Goal: Task Accomplishment & Management: Manage account settings

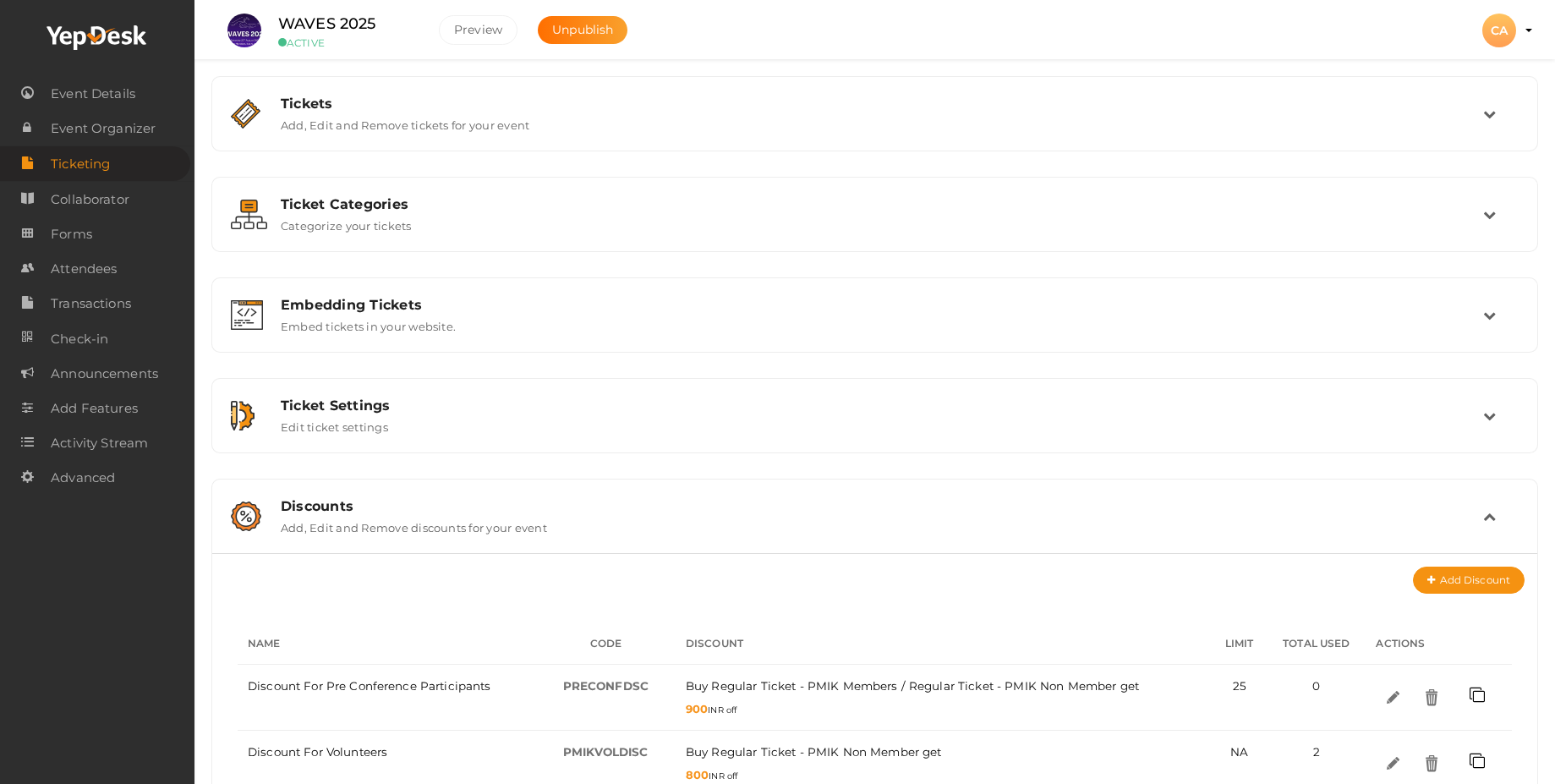
scroll to position [464, 0]
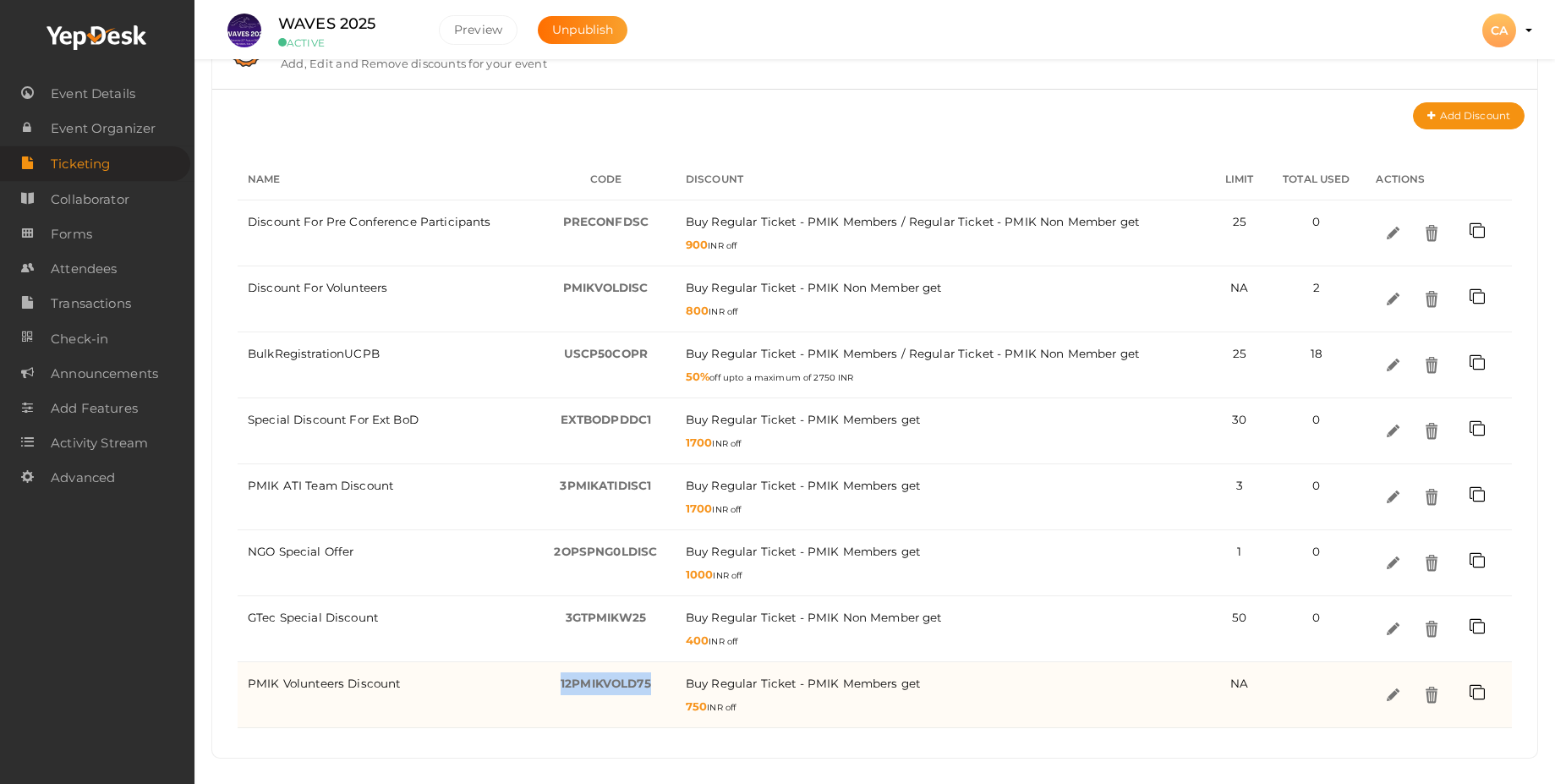
drag, startPoint x: 664, startPoint y: 682, endPoint x: 549, endPoint y: 686, distance: 115.1
click at [549, 686] on div "12PMIKVOLD75 -" at bounding box center [606, 683] width 119 height 23
copy span "12PMIKVOLD75"
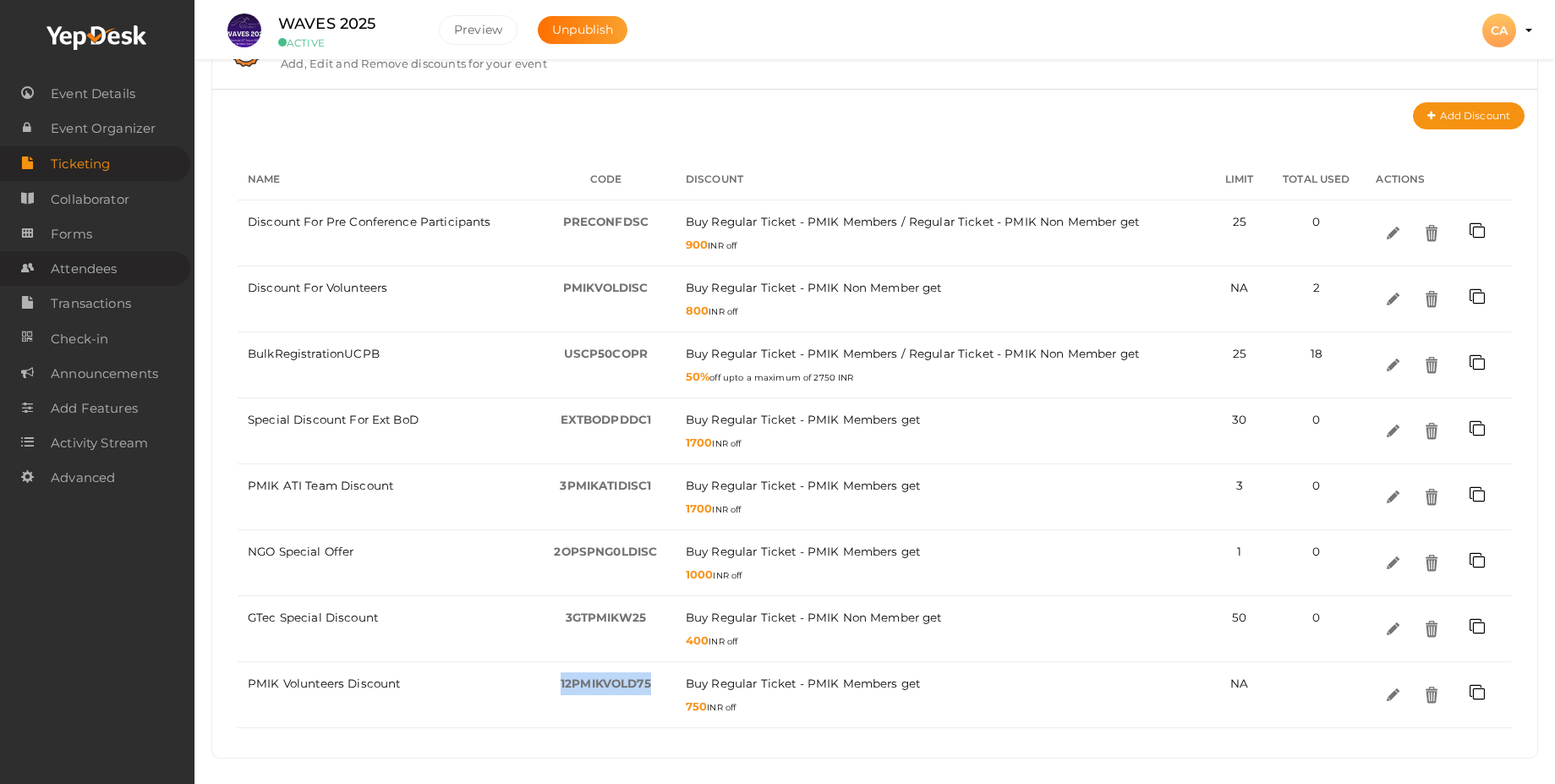
click at [99, 273] on span "Attendees" at bounding box center [84, 269] width 66 height 34
